Goal: Check status: Check status

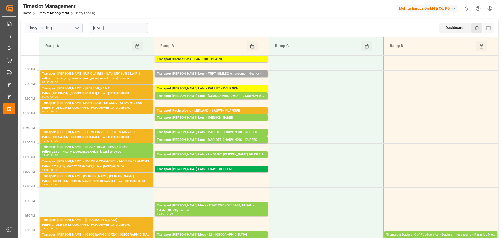
click at [475, 25] on button "Refresh Time Slots" at bounding box center [476, 28] width 11 height 10
